Goal: Task Accomplishment & Management: Complete application form

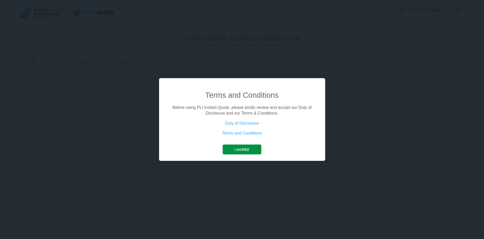
click at [247, 150] on button "I agree" at bounding box center [242, 150] width 39 height 10
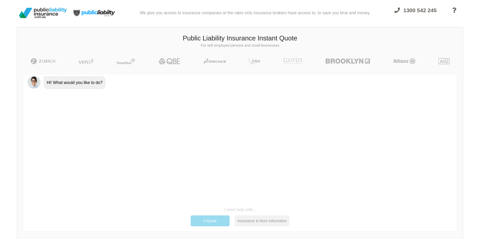
click at [203, 220] on div "A Quote" at bounding box center [210, 221] width 39 height 11
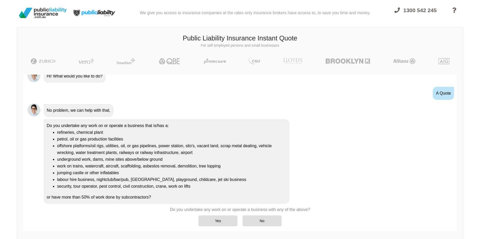
scroll to position [12, 0]
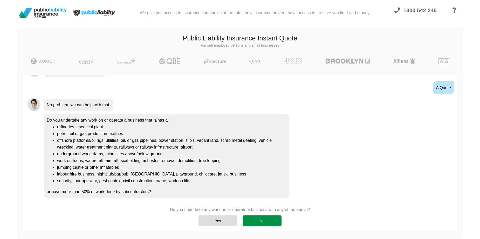
click at [261, 221] on div "No" at bounding box center [262, 221] width 39 height 11
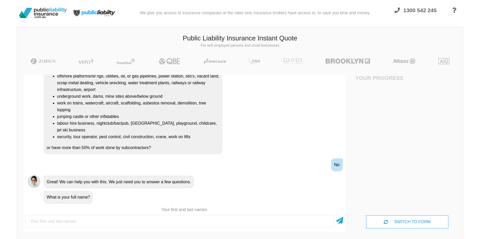
scroll to position [82, 0]
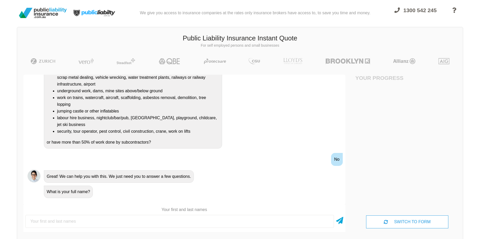
click at [254, 221] on input "text" at bounding box center [179, 221] width 309 height 13
type input "[PERSON_NAME]"
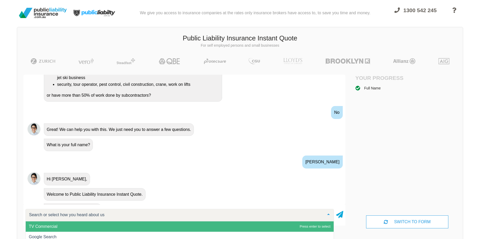
scroll to position [141, 0]
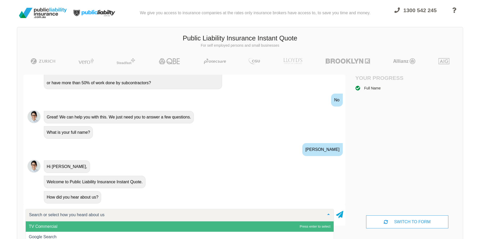
click at [199, 216] on input "text" at bounding box center [176, 215] width 296 height 5
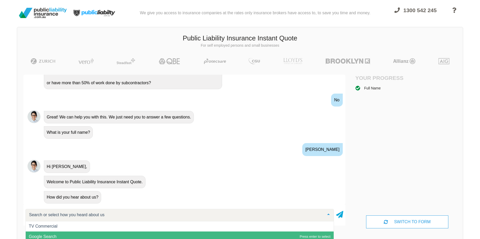
click at [93, 236] on span "Google Search" at bounding box center [180, 237] width 308 height 10
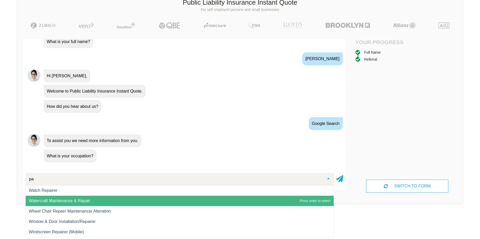
scroll to position [696, 0]
type input "pain"
click at [50, 202] on span "Painter/Decorator (Including Spray Painting)" at bounding box center [180, 201] width 308 height 10
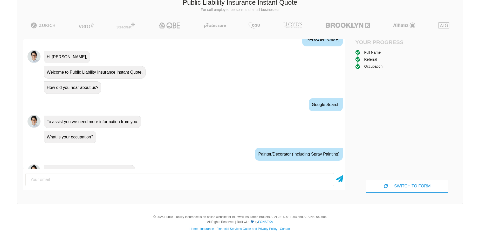
scroll to position [225, 0]
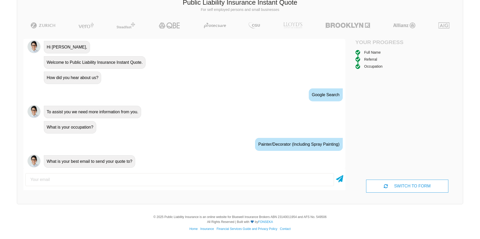
click at [103, 180] on input "email" at bounding box center [179, 179] width 309 height 13
type input "[EMAIL_ADDRESS][DOMAIN_NAME]"
click at [339, 178] on icon at bounding box center [339, 177] width 7 height 9
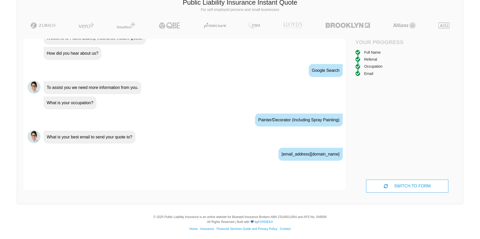
scroll to position [259, 0]
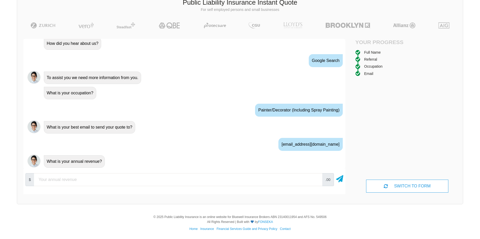
click at [185, 178] on input "number" at bounding box center [178, 179] width 288 height 13
type input "100000"
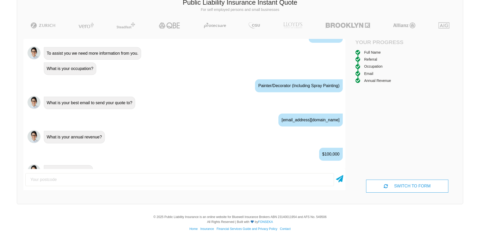
scroll to position [294, 0]
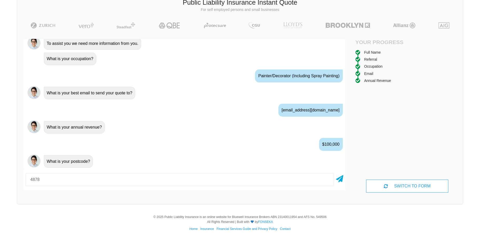
type input "4878"
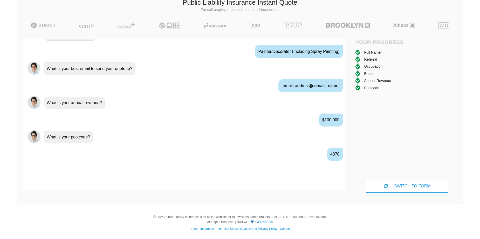
scroll to position [328, 0]
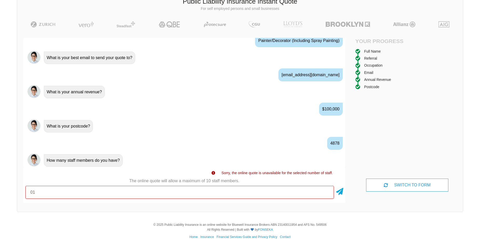
type input "01"
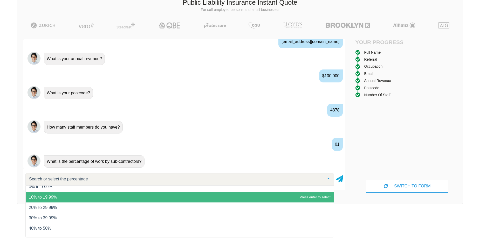
scroll to position [21, 0]
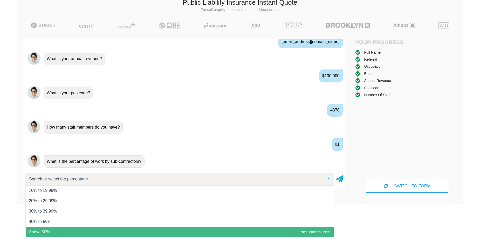
click at [72, 232] on span "Above 50%" at bounding box center [180, 232] width 308 height 10
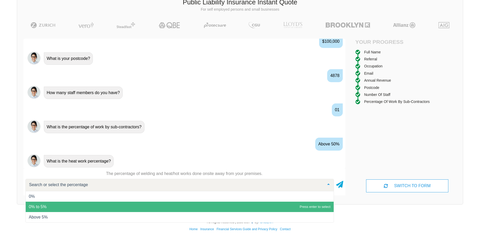
scroll to position [37, 0]
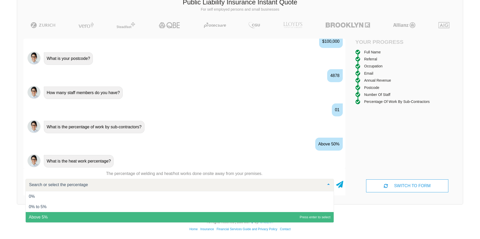
click at [103, 212] on span "Above 5%" at bounding box center [180, 217] width 308 height 10
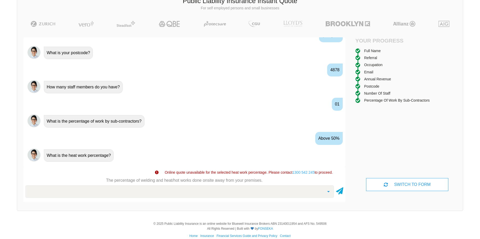
scroll to position [402, 0]
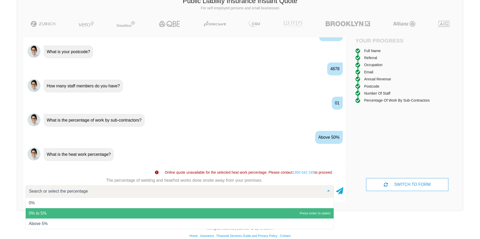
click at [203, 195] on div at bounding box center [179, 192] width 309 height 12
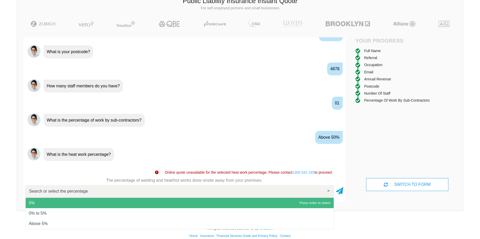
click at [45, 200] on span "0%" at bounding box center [180, 203] width 308 height 10
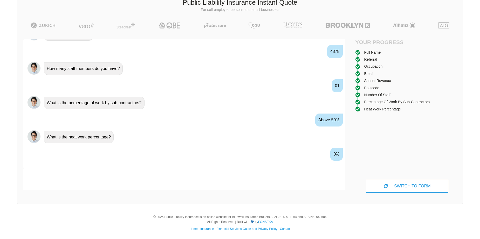
scroll to position [431, 0]
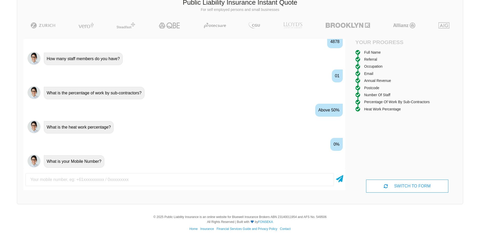
click at [128, 176] on input "text" at bounding box center [179, 179] width 309 height 13
type input "[PHONE_NUMBER]"
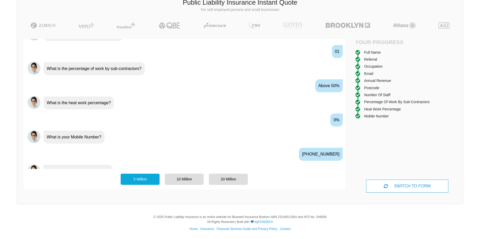
scroll to position [465, 0]
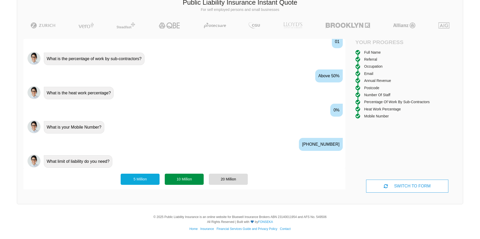
click at [183, 178] on div "10 Million" at bounding box center [184, 179] width 39 height 11
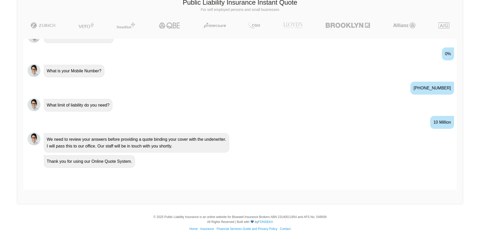
scroll to position [506, 0]
